Goal: Transaction & Acquisition: Purchase product/service

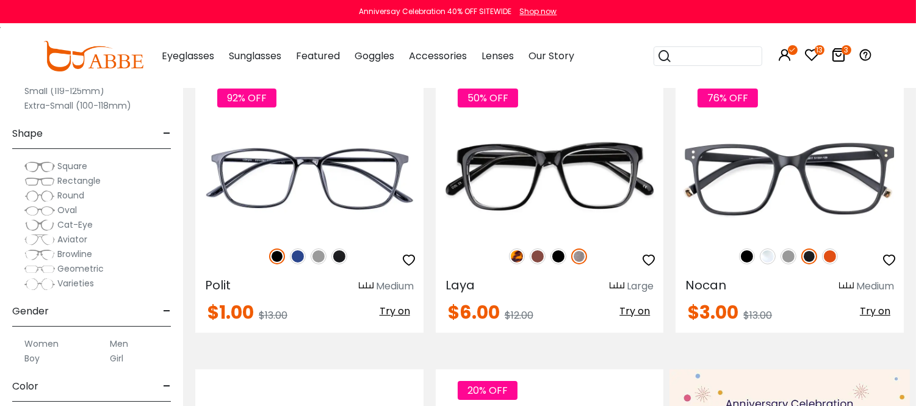
scroll to position [339, 0]
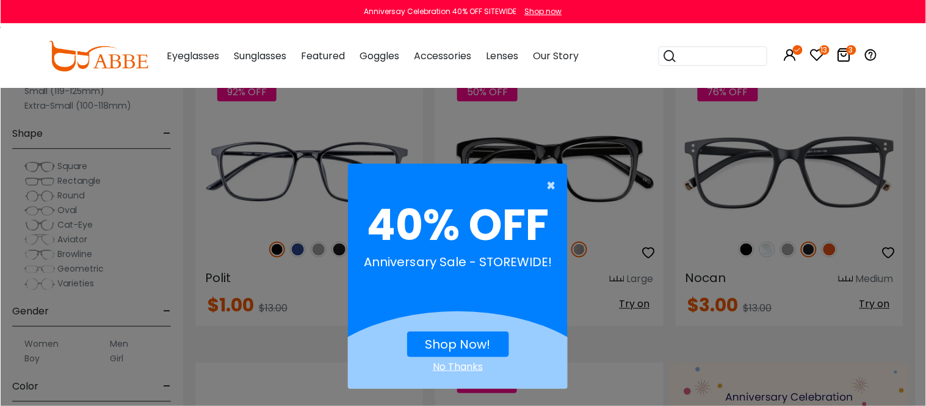
click at [546, 184] on span "×" at bounding box center [553, 185] width 15 height 24
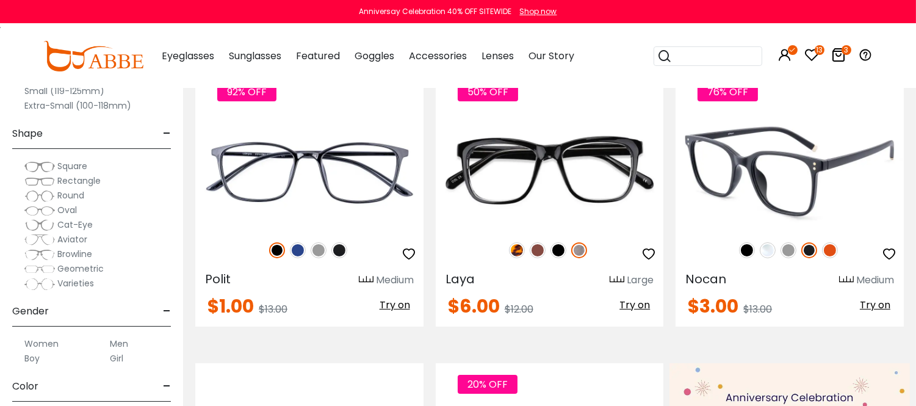
click at [787, 206] on img at bounding box center [789, 172] width 228 height 114
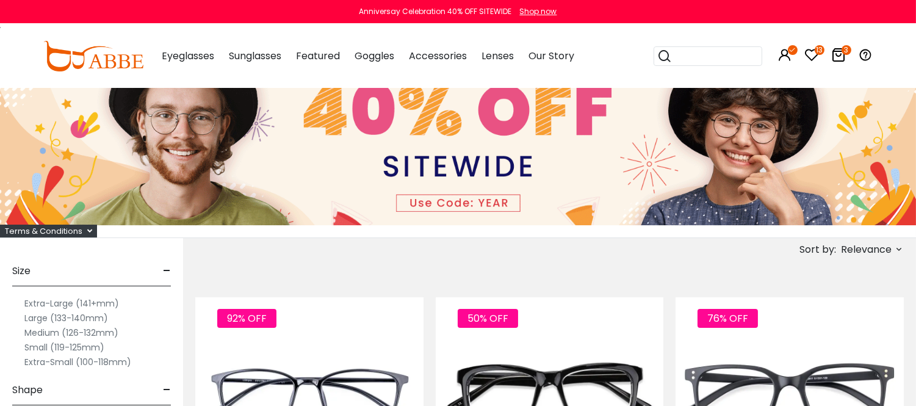
scroll to position [135, 0]
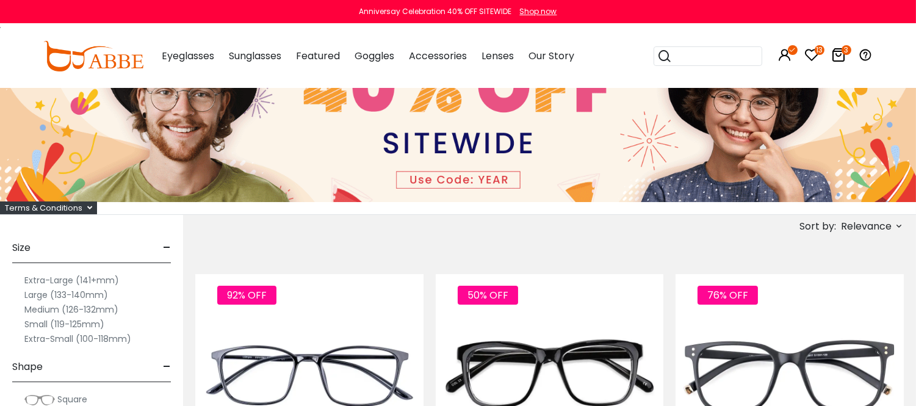
click at [87, 281] on label "Extra-Large (141+mm)" at bounding box center [71, 280] width 95 height 15
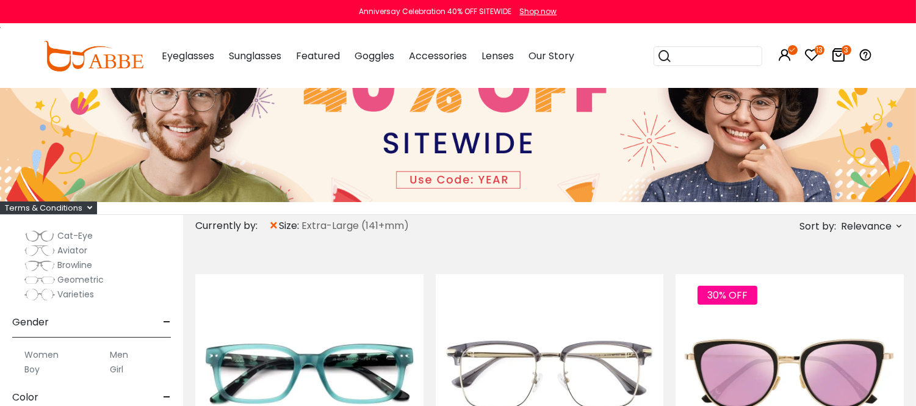
scroll to position [271, 0]
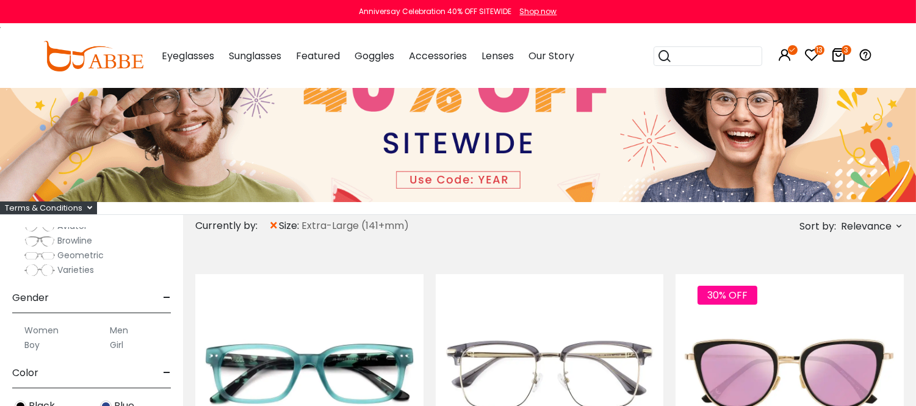
click at [123, 336] on label "Men" at bounding box center [119, 330] width 18 height 15
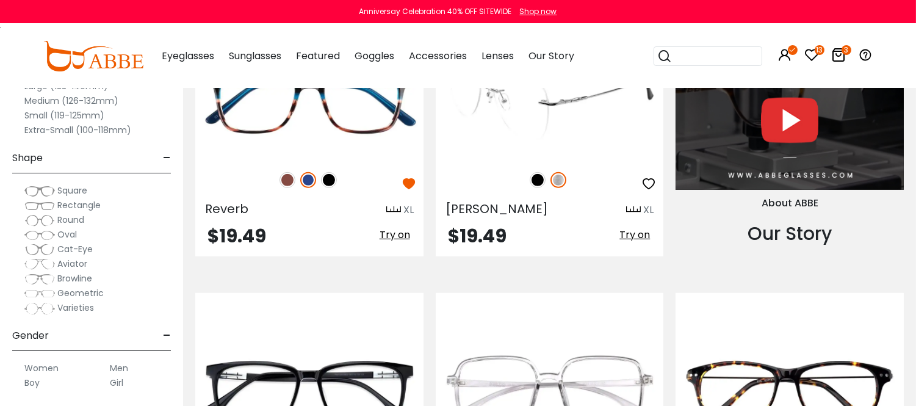
scroll to position [1356, 0]
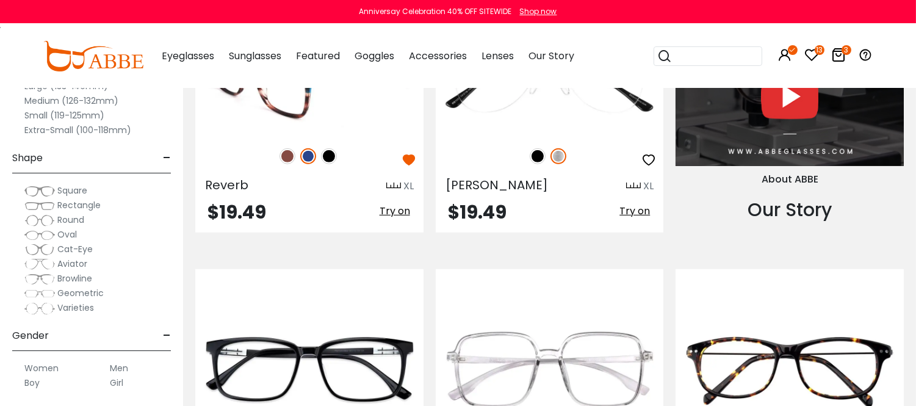
click at [284, 164] on img at bounding box center [287, 156] width 16 height 16
click at [298, 135] on img at bounding box center [309, 78] width 228 height 114
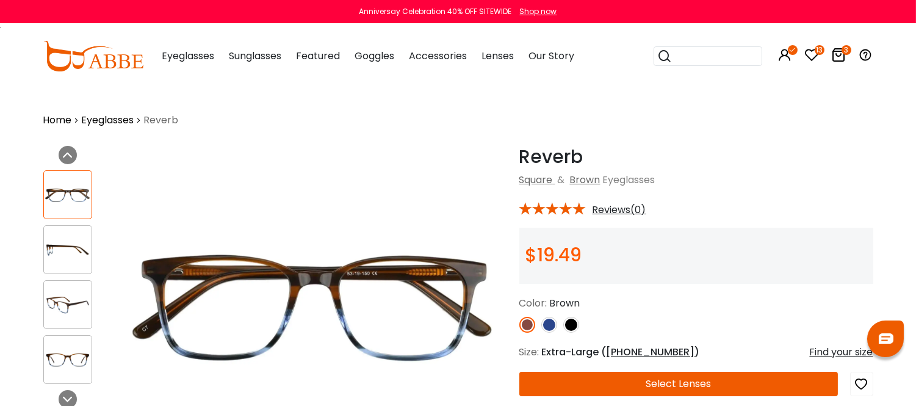
scroll to position [68, 0]
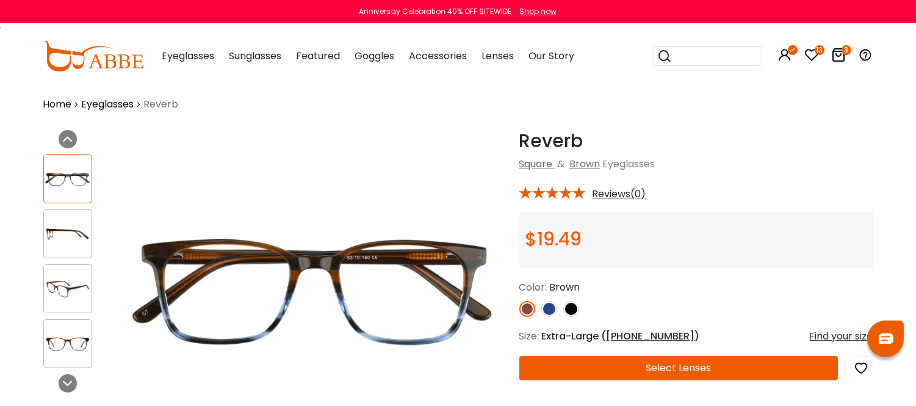
click at [571, 317] on img at bounding box center [571, 309] width 16 height 16
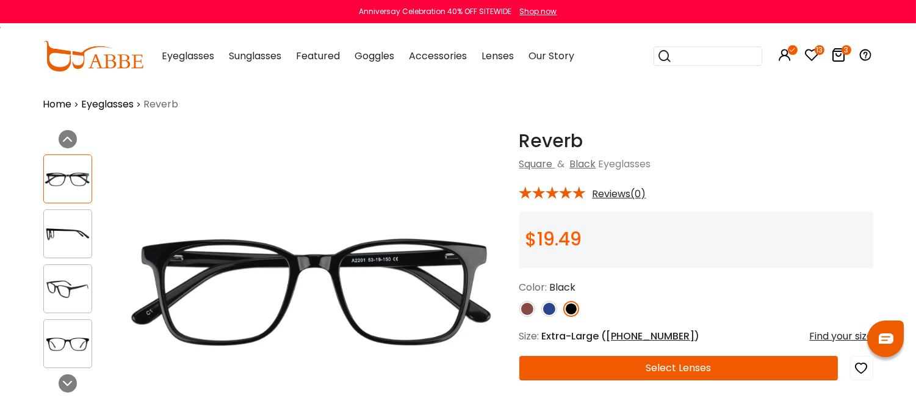
click at [549, 317] on img at bounding box center [549, 309] width 16 height 16
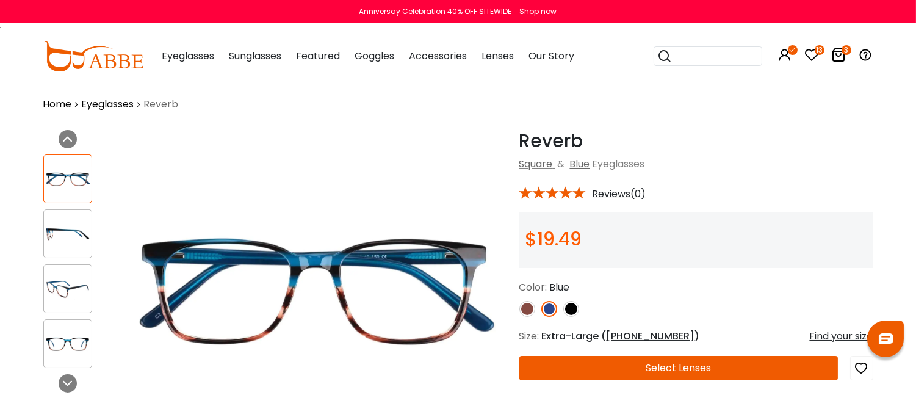
click at [528, 317] on img at bounding box center [527, 309] width 16 height 16
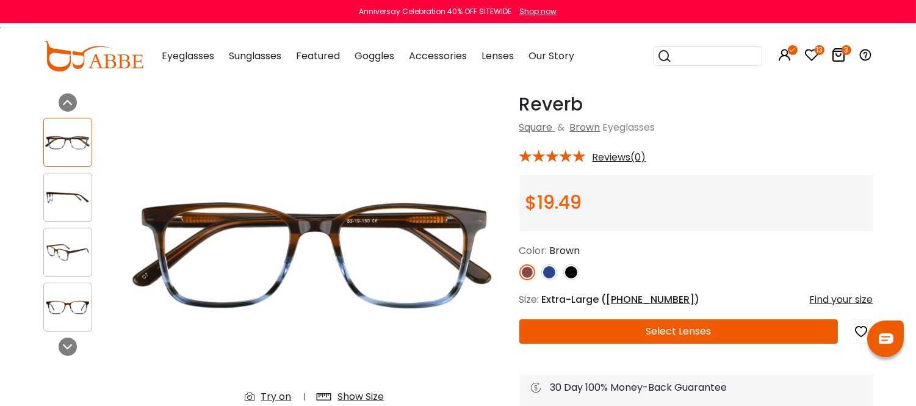
scroll to position [135, 0]
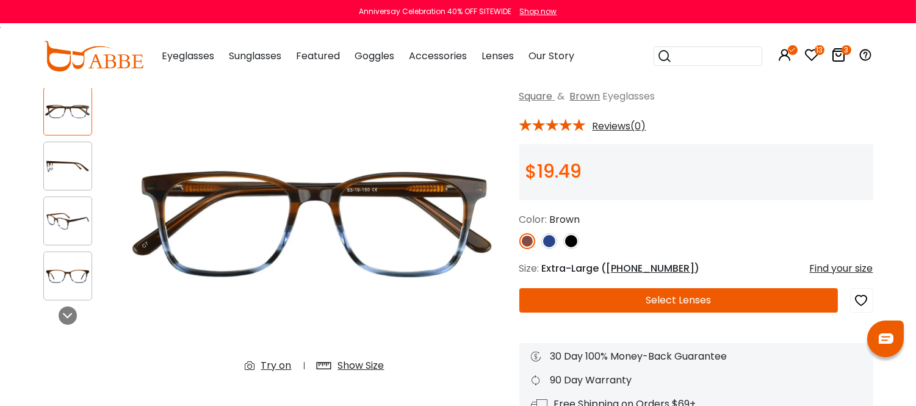
click at [75, 225] on img at bounding box center [68, 221] width 48 height 24
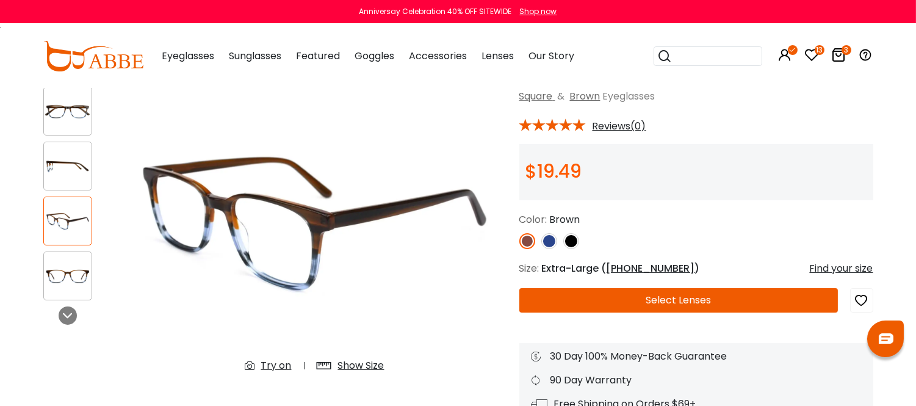
scroll to position [203, 0]
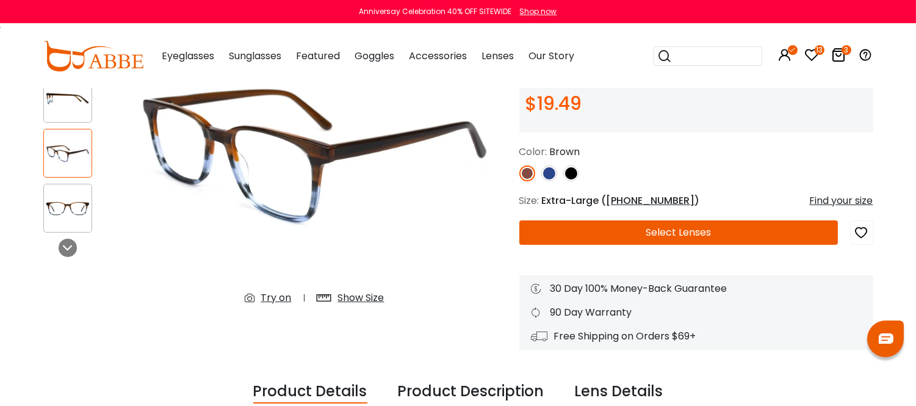
click at [664, 244] on button "Select Lenses" at bounding box center [678, 232] width 319 height 24
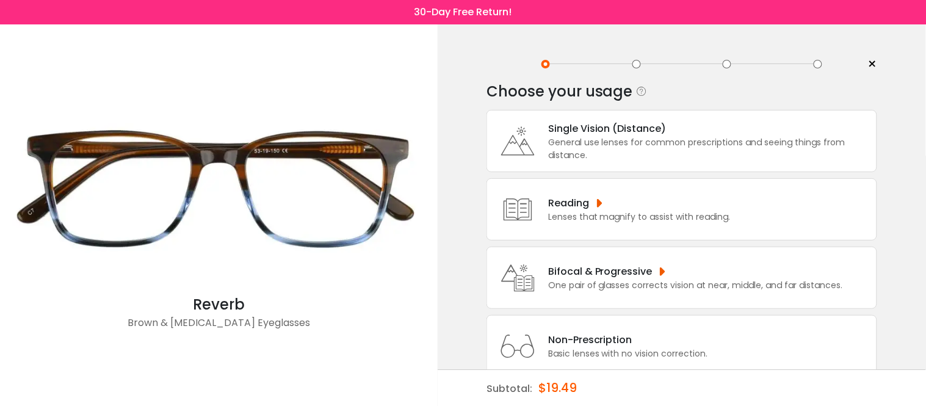
click at [631, 270] on div "Bifocal & Progressive" at bounding box center [695, 271] width 295 height 15
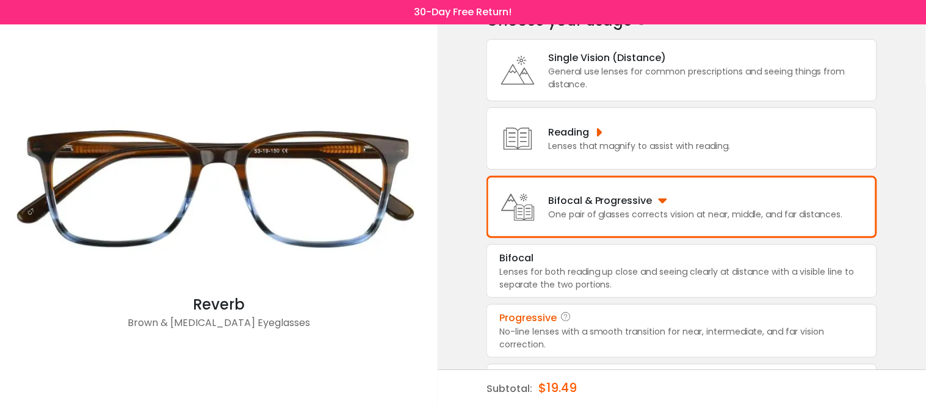
scroll to position [71, 0]
click at [617, 333] on div "No-line lenses with a smooth transition for near, intermediate, and far vision …" at bounding box center [681, 338] width 365 height 26
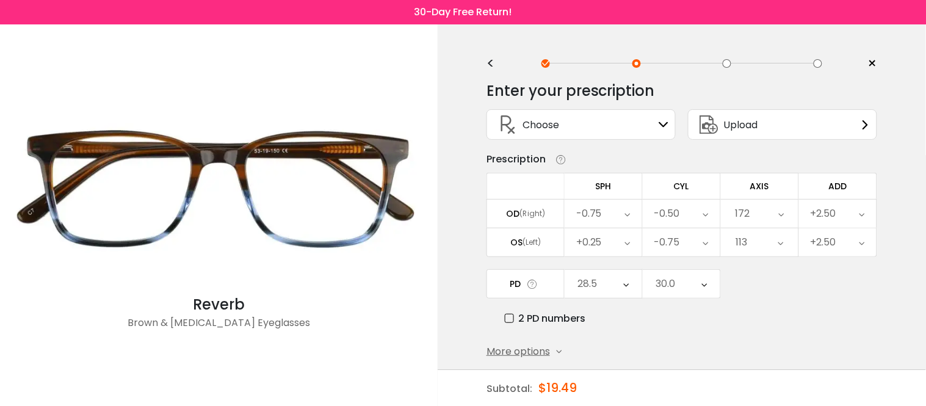
scroll to position [0, 0]
click at [663, 124] on icon at bounding box center [664, 125] width 10 height 10
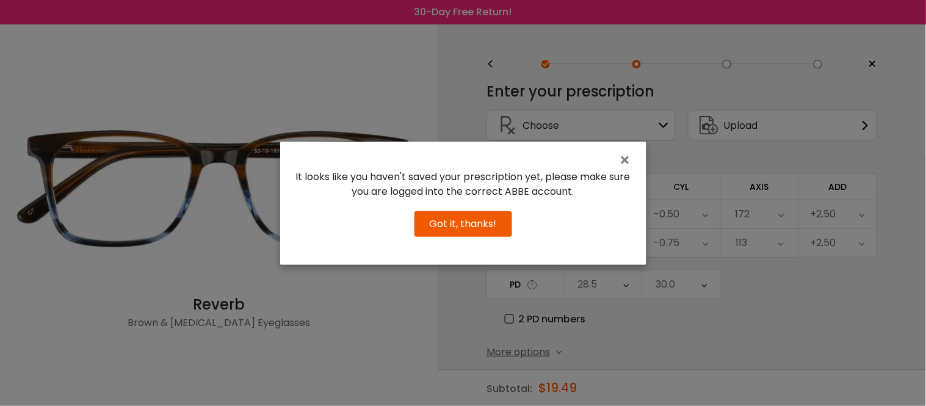
click at [478, 237] on button "Got it, thanks!" at bounding box center [463, 224] width 98 height 26
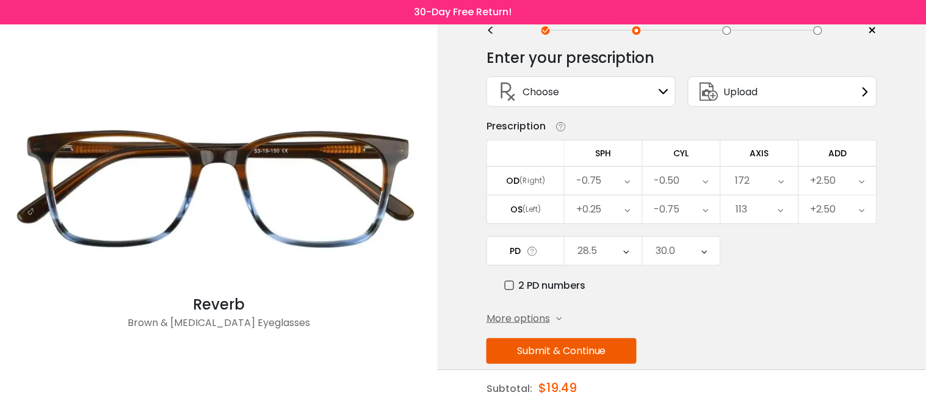
scroll to position [63, 0]
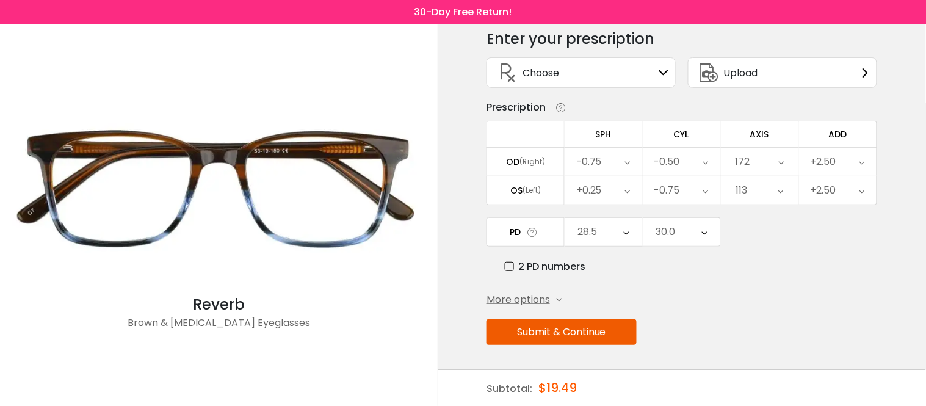
click at [666, 68] on icon at bounding box center [664, 73] width 10 height 10
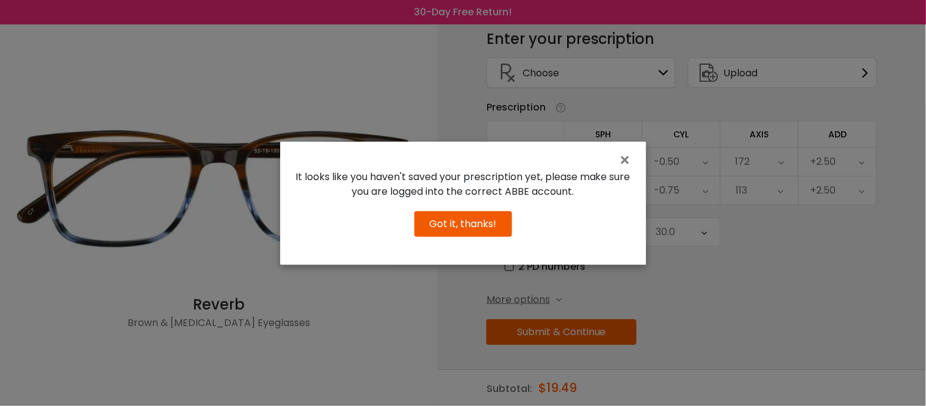
click at [460, 235] on button "Got it, thanks!" at bounding box center [463, 224] width 98 height 26
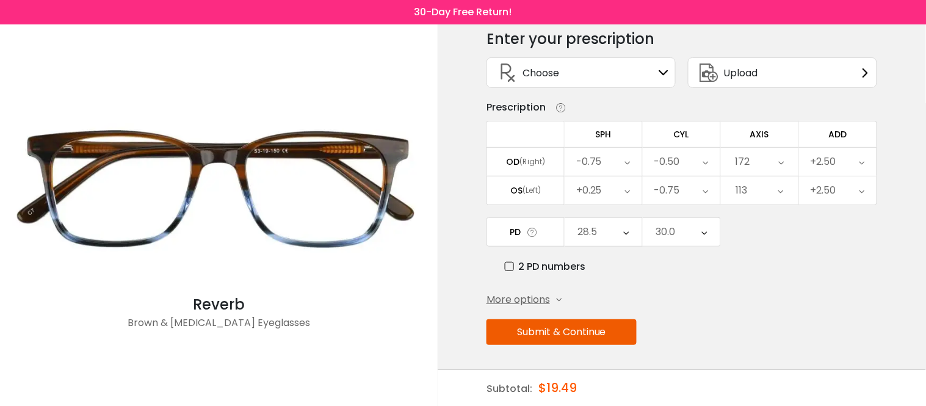
click at [627, 155] on icon at bounding box center [627, 162] width 5 height 28
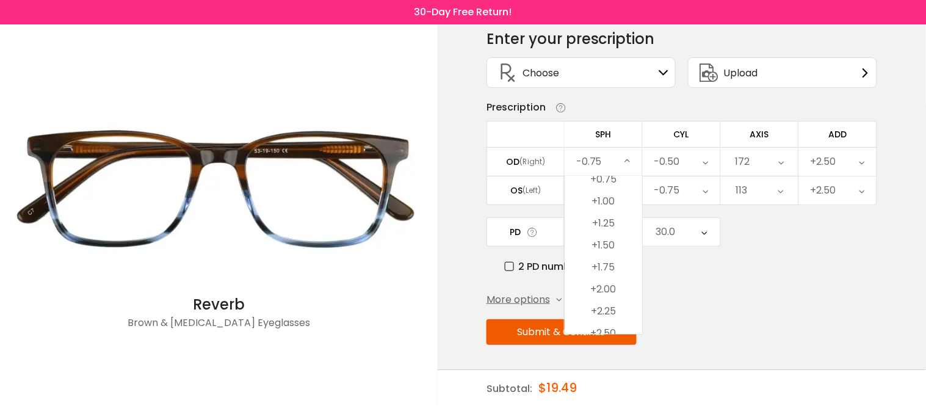
scroll to position [1883, 0]
click at [611, 248] on li "+2.00" at bounding box center [602, 259] width 77 height 22
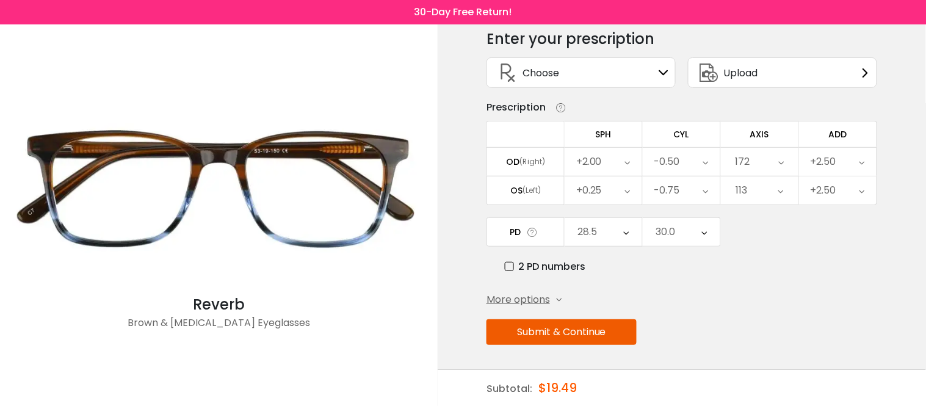
click at [708, 156] on icon at bounding box center [705, 162] width 5 height 28
click at [691, 234] on li "-0.75" at bounding box center [681, 245] width 77 height 22
click at [780, 154] on icon at bounding box center [781, 162] width 5 height 28
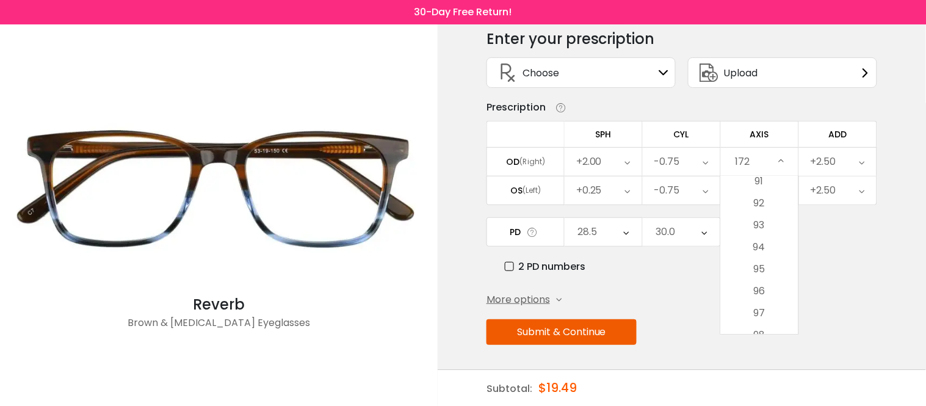
scroll to position [1937, 0]
click at [760, 220] on li "90" at bounding box center [759, 228] width 77 height 22
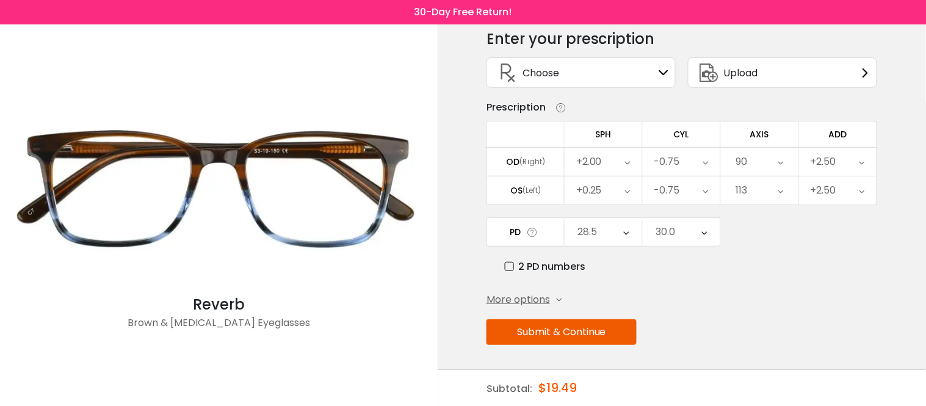
click at [627, 184] on icon at bounding box center [627, 190] width 5 height 28
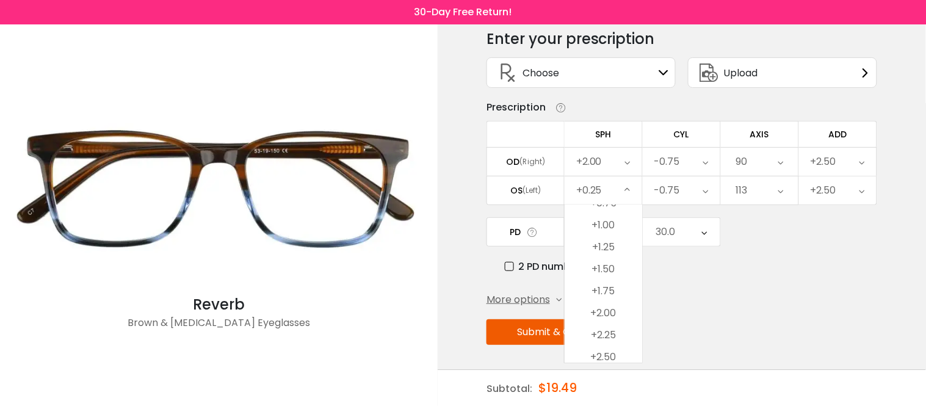
scroll to position [1925, 0]
click at [606, 282] on li "+2.50" at bounding box center [602, 290] width 77 height 22
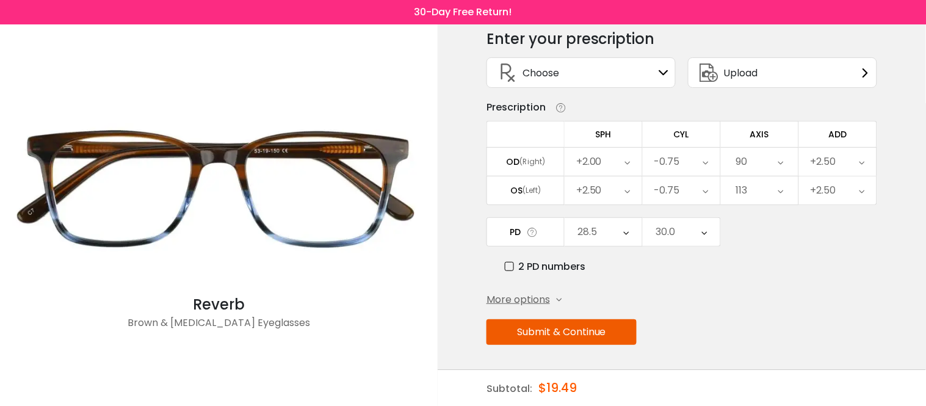
click at [704, 182] on icon at bounding box center [705, 190] width 5 height 28
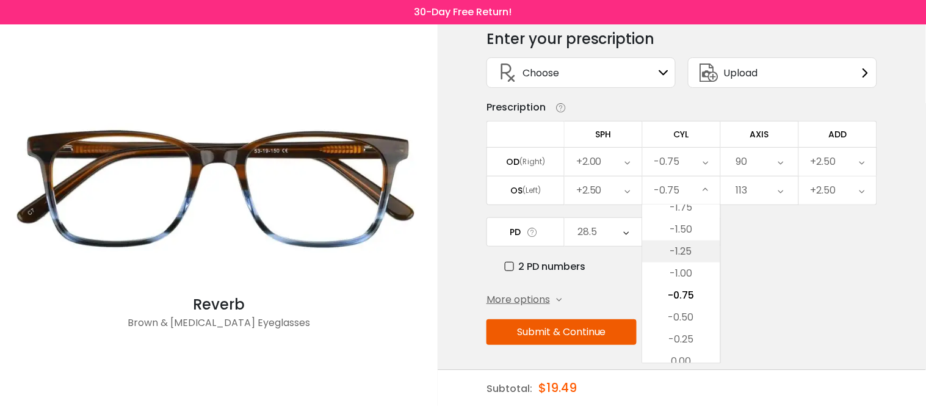
click at [680, 242] on li "-1.25" at bounding box center [681, 251] width 77 height 22
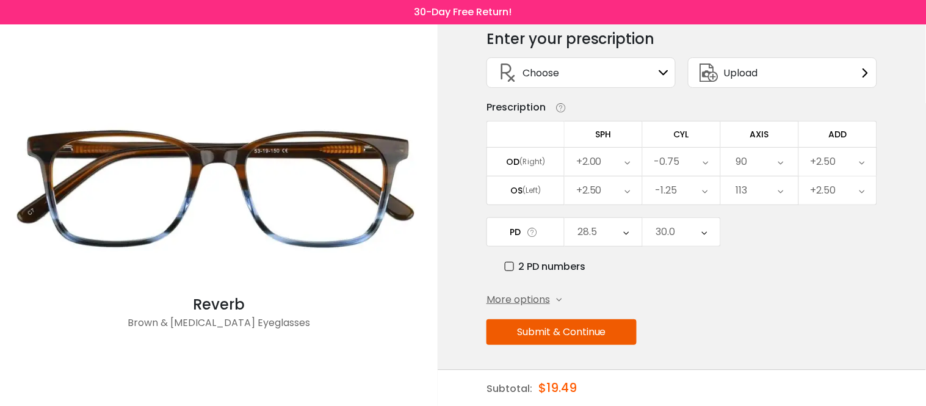
click at [780, 183] on icon at bounding box center [779, 190] width 5 height 28
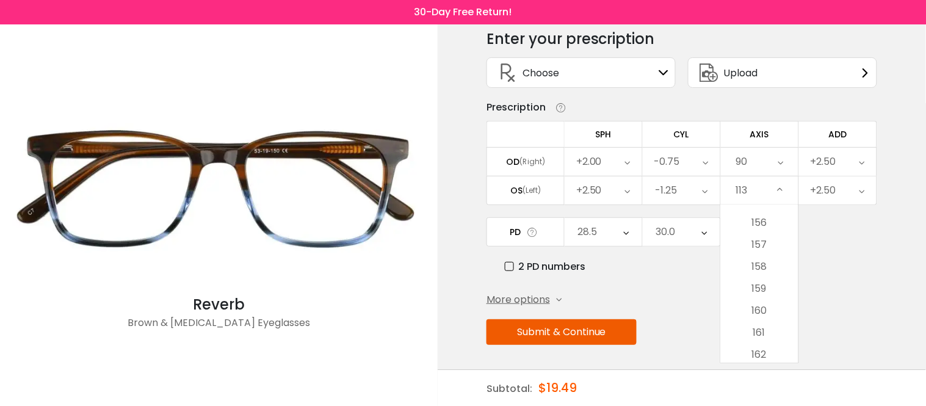
scroll to position [3488, 0]
click at [761, 276] on li "162" at bounding box center [759, 287] width 77 height 22
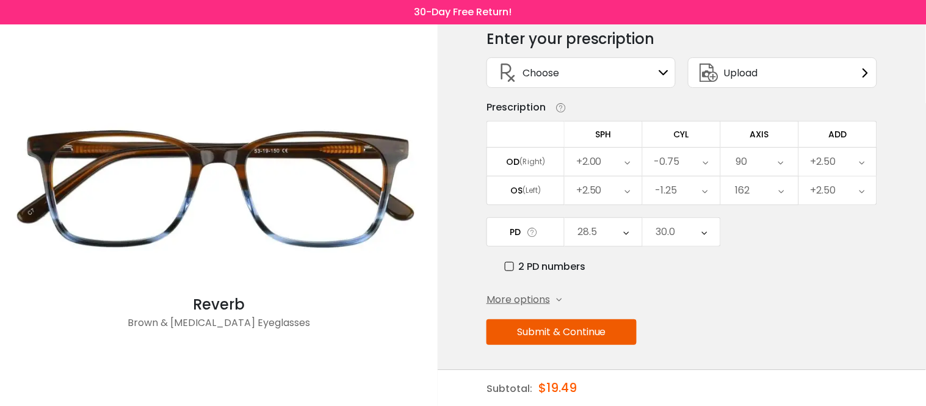
click at [627, 226] on icon at bounding box center [626, 232] width 5 height 28
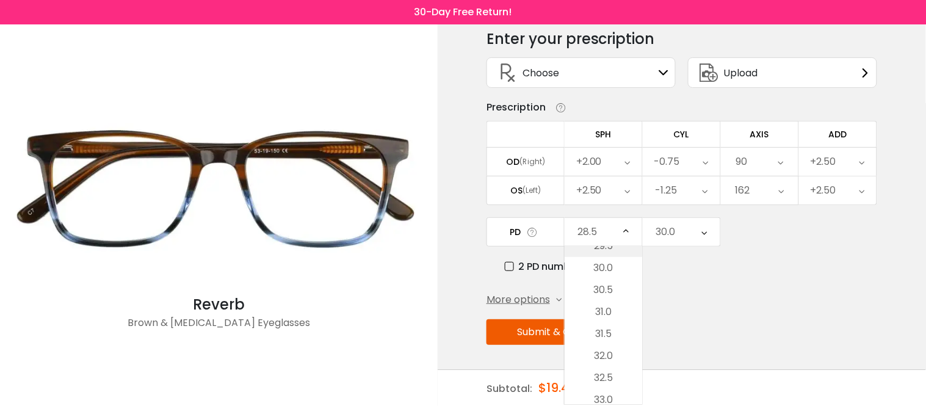
scroll to position [365, 0]
click at [607, 322] on li "33.0" at bounding box center [602, 332] width 77 height 22
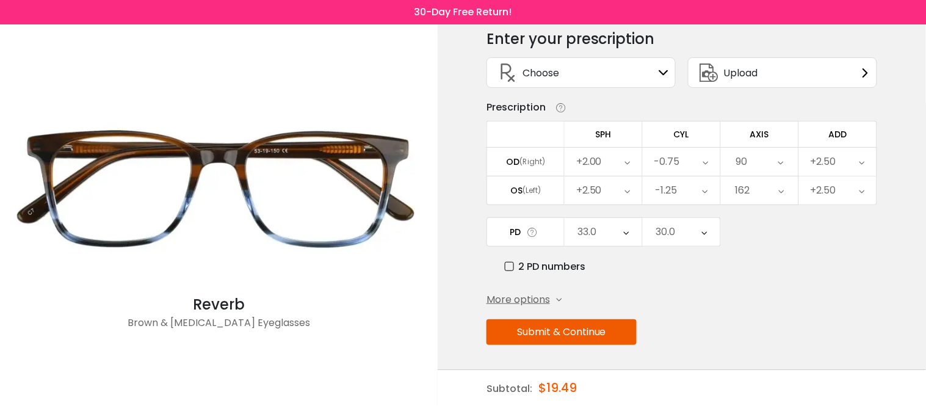
click at [704, 223] on icon at bounding box center [704, 232] width 5 height 28
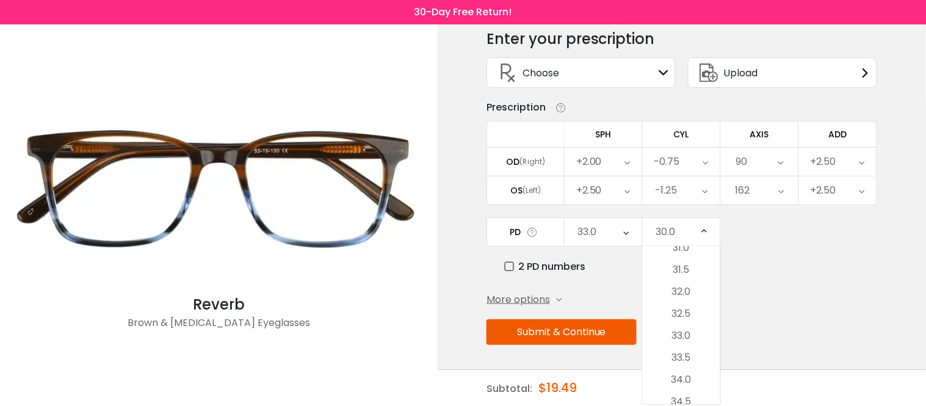
scroll to position [364, 0]
click at [685, 281] on li "32.0" at bounding box center [681, 289] width 77 height 22
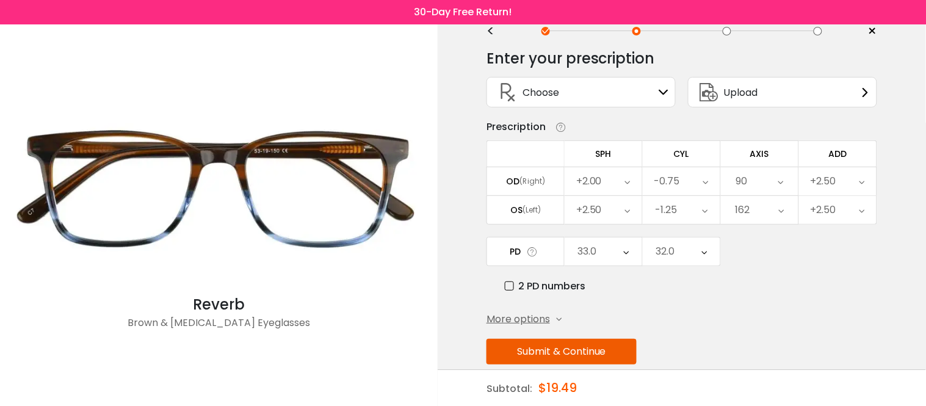
scroll to position [63, 0]
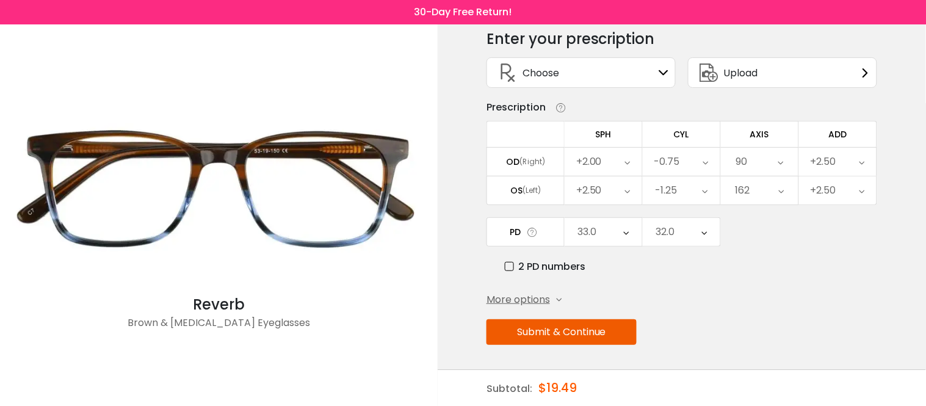
click at [581, 331] on button "Submit & Continue" at bounding box center [561, 332] width 150 height 26
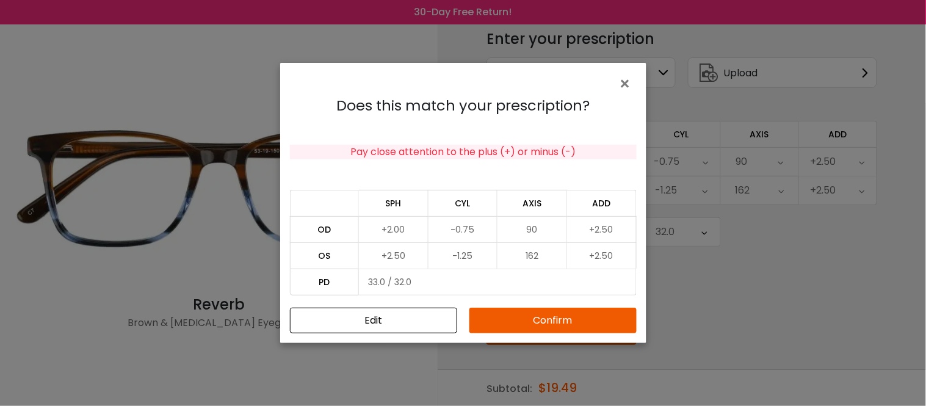
click at [550, 318] on button "Confirm" at bounding box center [552, 321] width 167 height 26
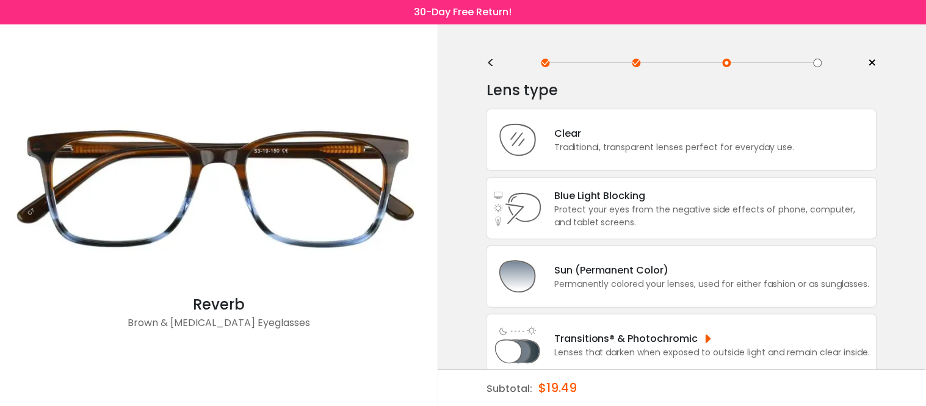
scroll to position [0, 0]
click at [650, 134] on div "Clear" at bounding box center [674, 134] width 240 height 15
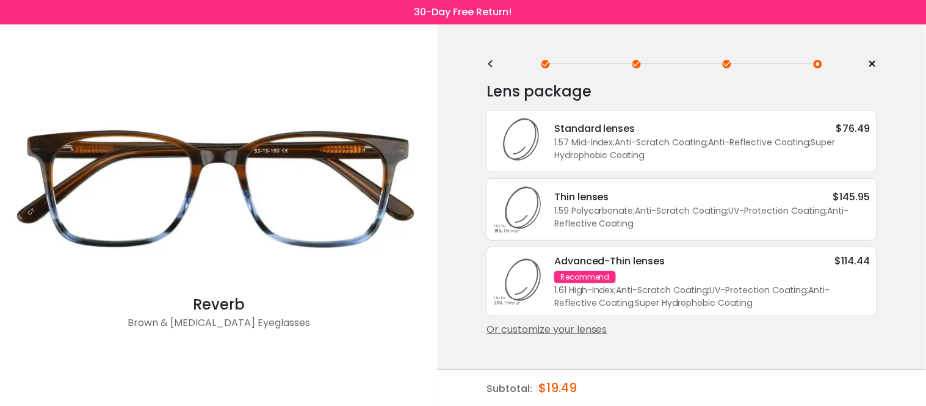
click at [650, 139] on div "1.57 Mid-Index ; Anti-Scratch Coating ; Anti-Reflective Coating ; Super Hydroph…" at bounding box center [712, 149] width 316 height 26
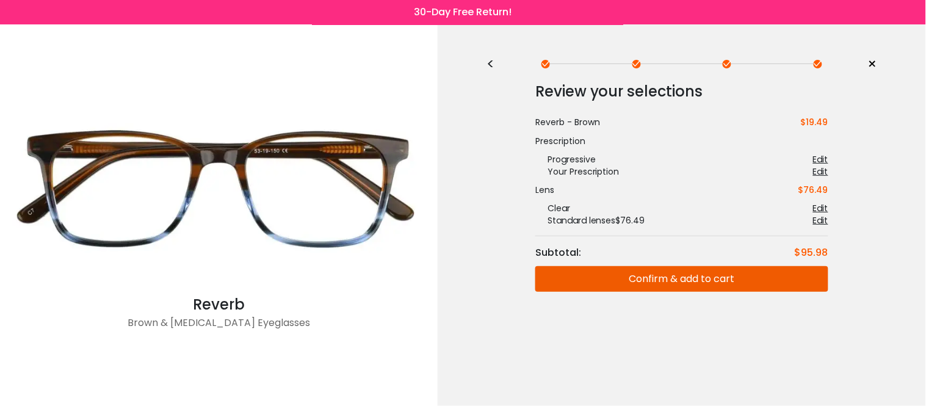
click at [646, 279] on button "Confirm & add to cart" at bounding box center [681, 279] width 293 height 26
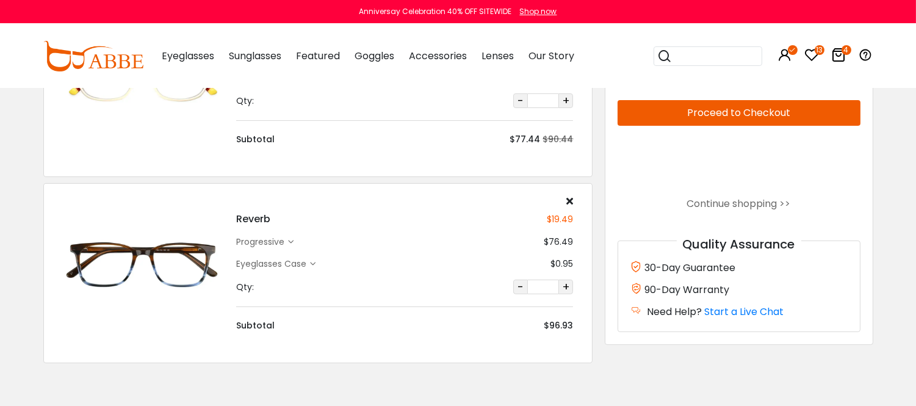
scroll to position [542, 0]
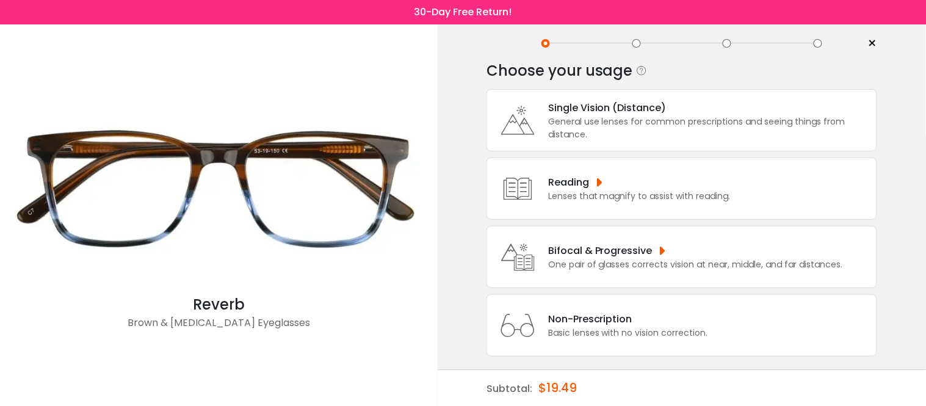
scroll to position [32, 0]
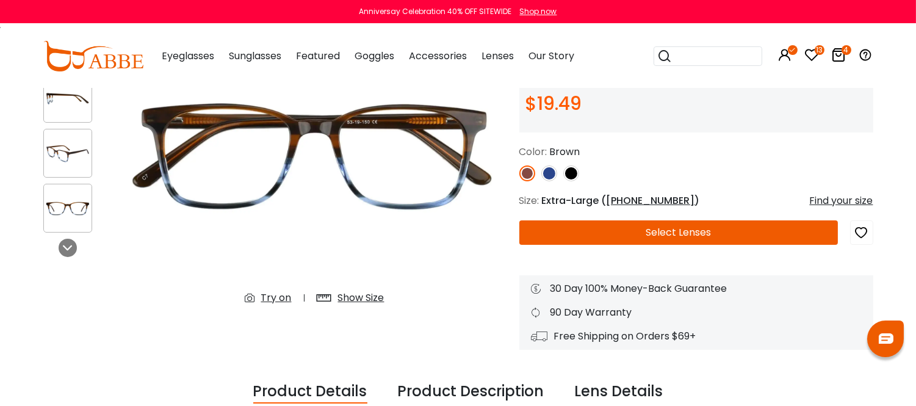
click at [839, 62] on icon at bounding box center [839, 55] width 15 height 15
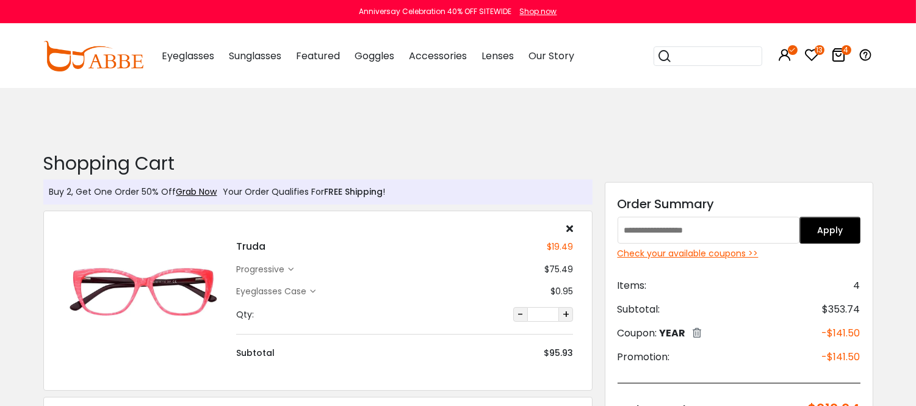
click at [624, 229] on input "text" at bounding box center [708, 230] width 182 height 27
type input "****"
click at [832, 227] on button "Apply" at bounding box center [829, 230] width 61 height 27
click at [694, 251] on div "Check your available coupons >>" at bounding box center [738, 253] width 243 height 13
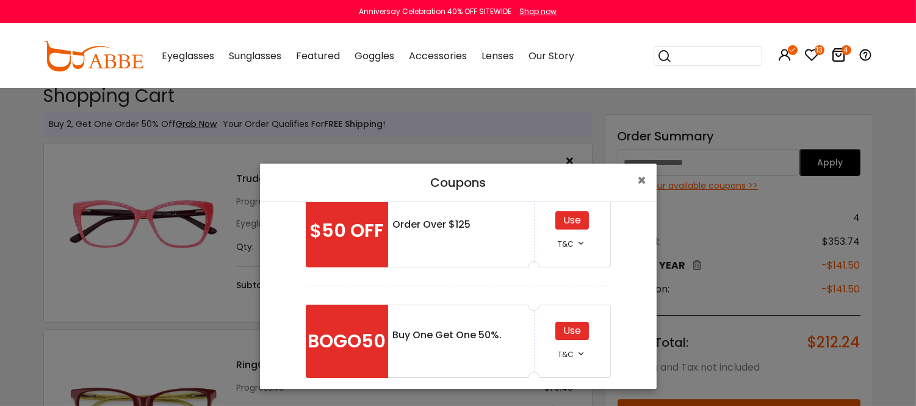
scroll to position [123, 0]
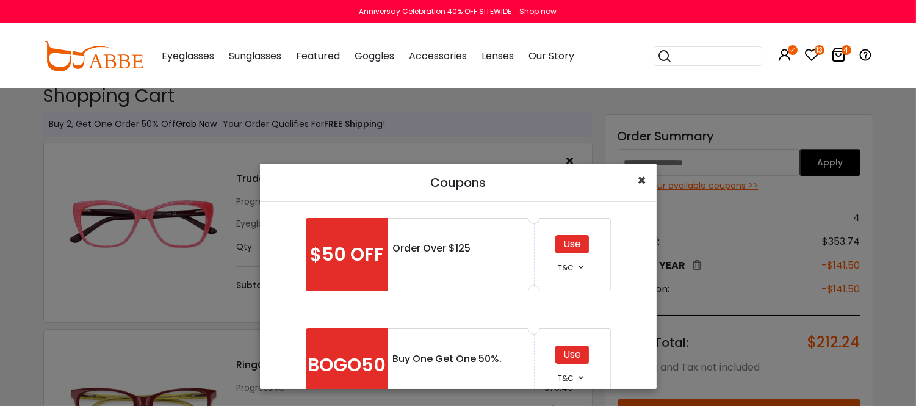
click at [638, 179] on span "×" at bounding box center [642, 180] width 9 height 20
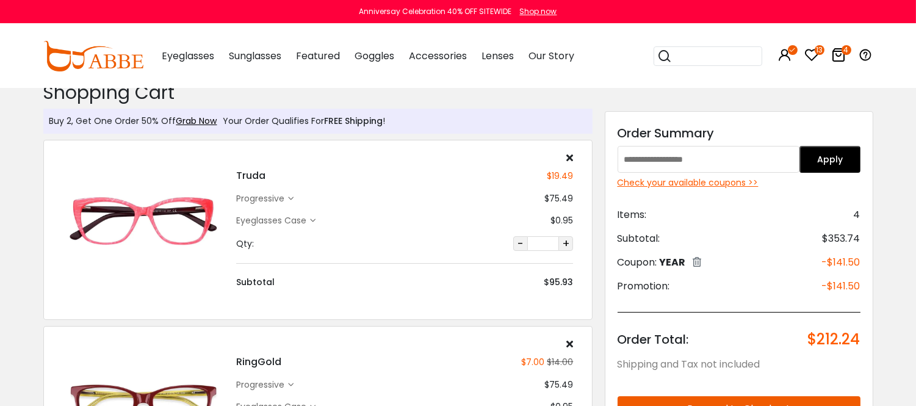
scroll to position [0, 0]
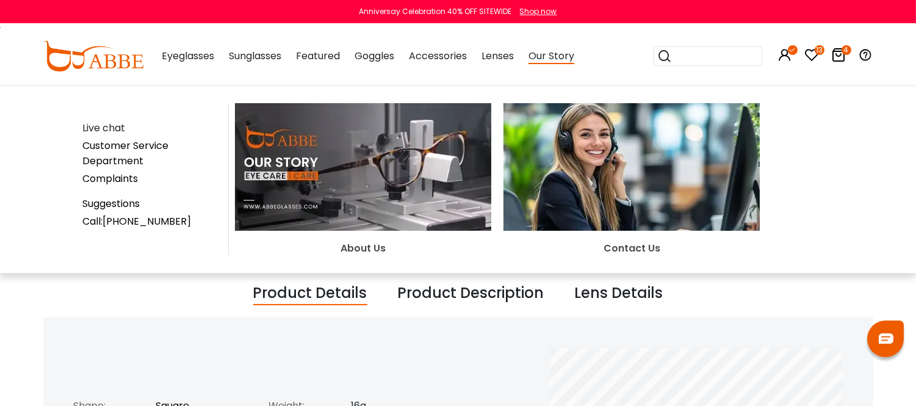
scroll to position [339, 0]
